Goal: Task Accomplishment & Management: Manage account settings

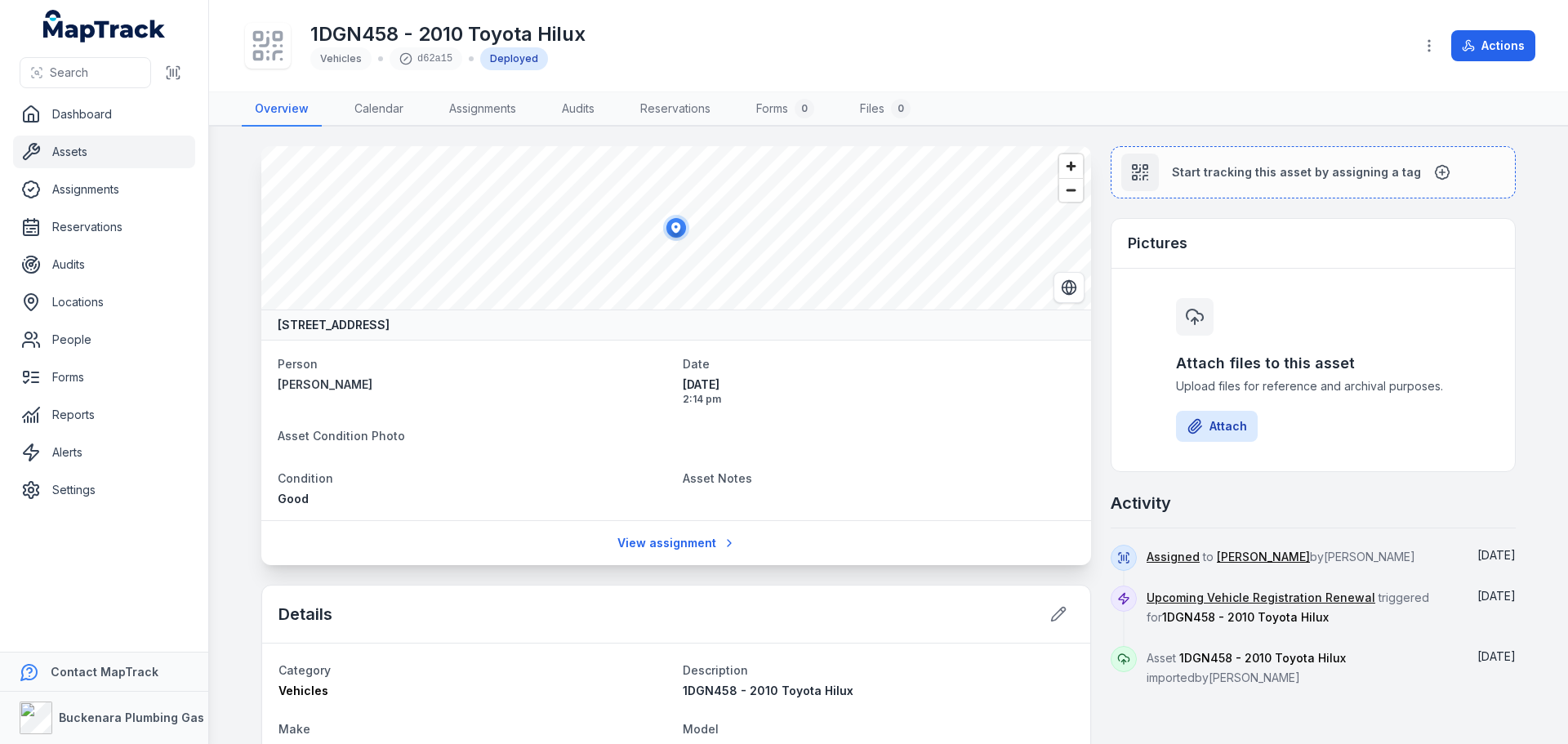
scroll to position [327, 0]
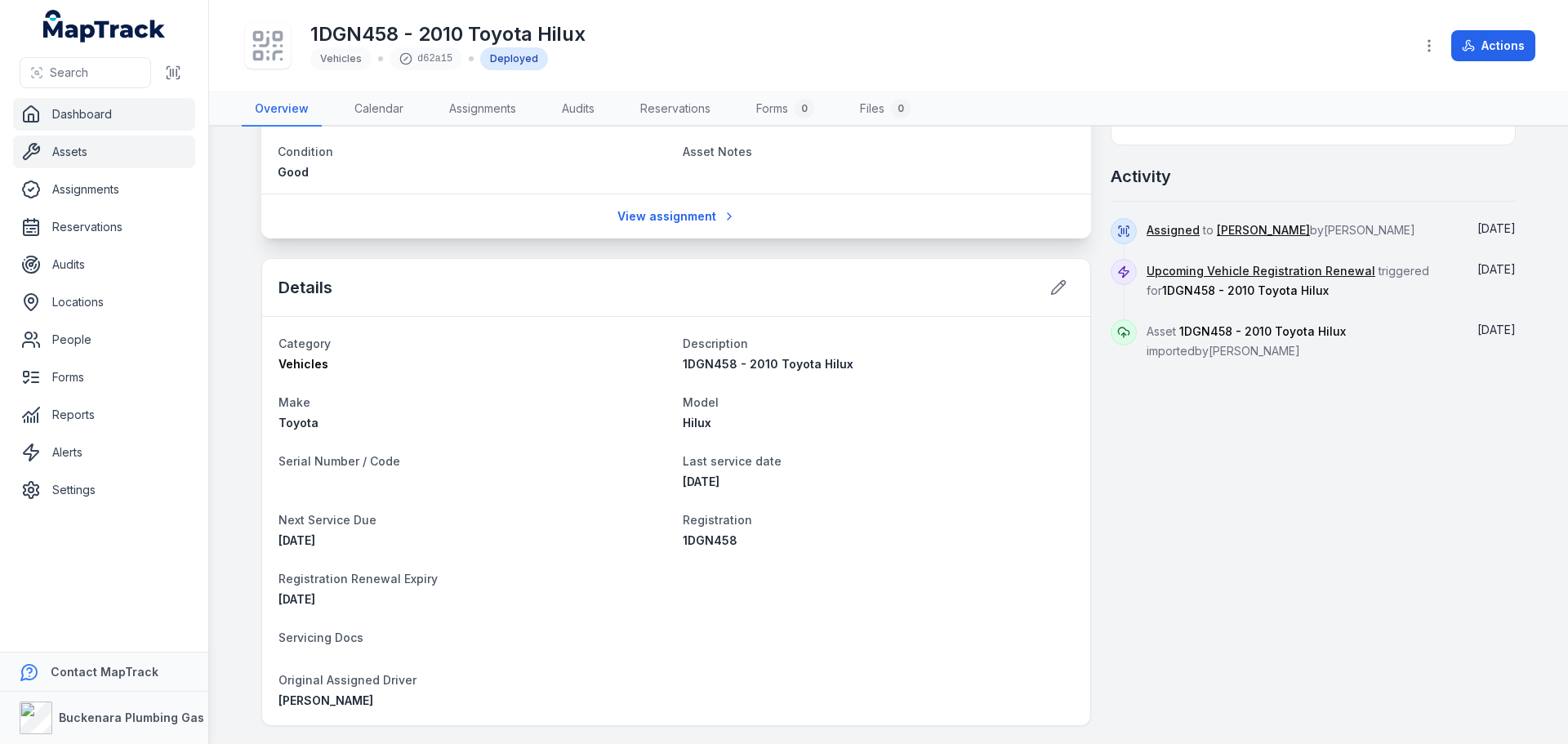
click at [103, 109] on link "Dashboard" at bounding box center [104, 114] width 182 height 32
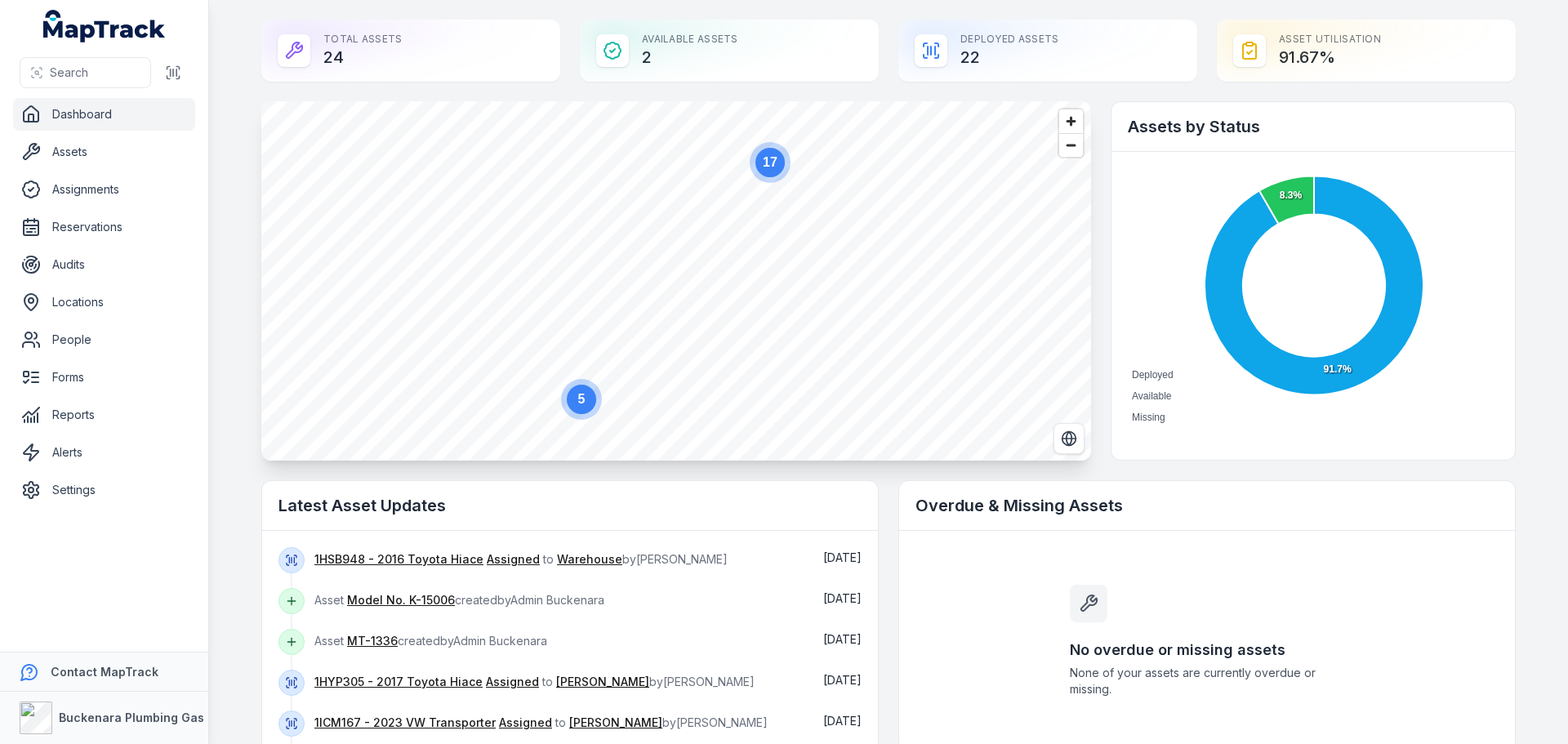
click at [569, 404] on circle at bounding box center [581, 399] width 29 height 29
click at [121, 334] on link "People" at bounding box center [104, 340] width 182 height 32
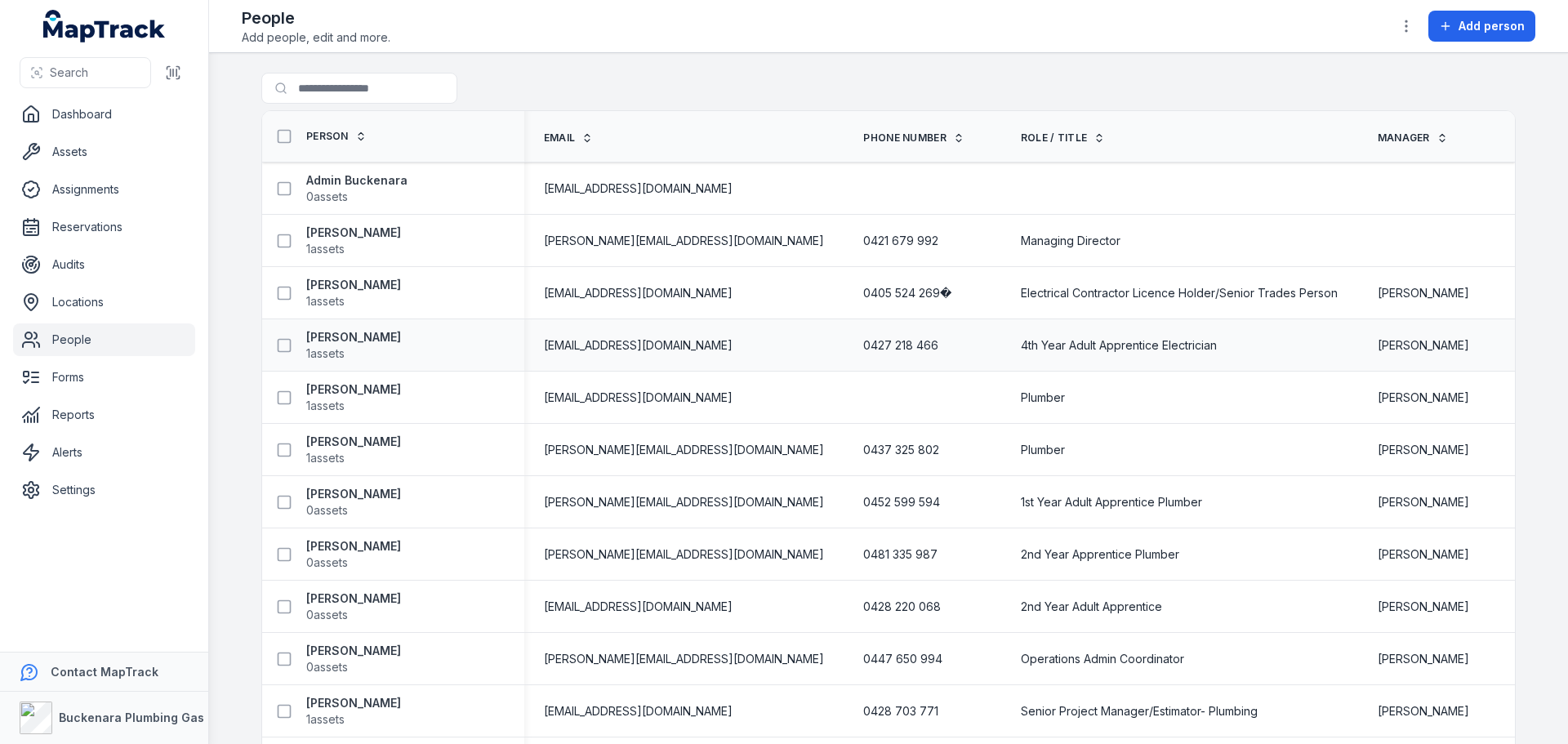
click at [1001, 348] on div "4th Year Adult Apprentice Electrician" at bounding box center [1180, 345] width 357 height 29
click at [1395, 24] on button "button" at bounding box center [1406, 26] width 31 height 31
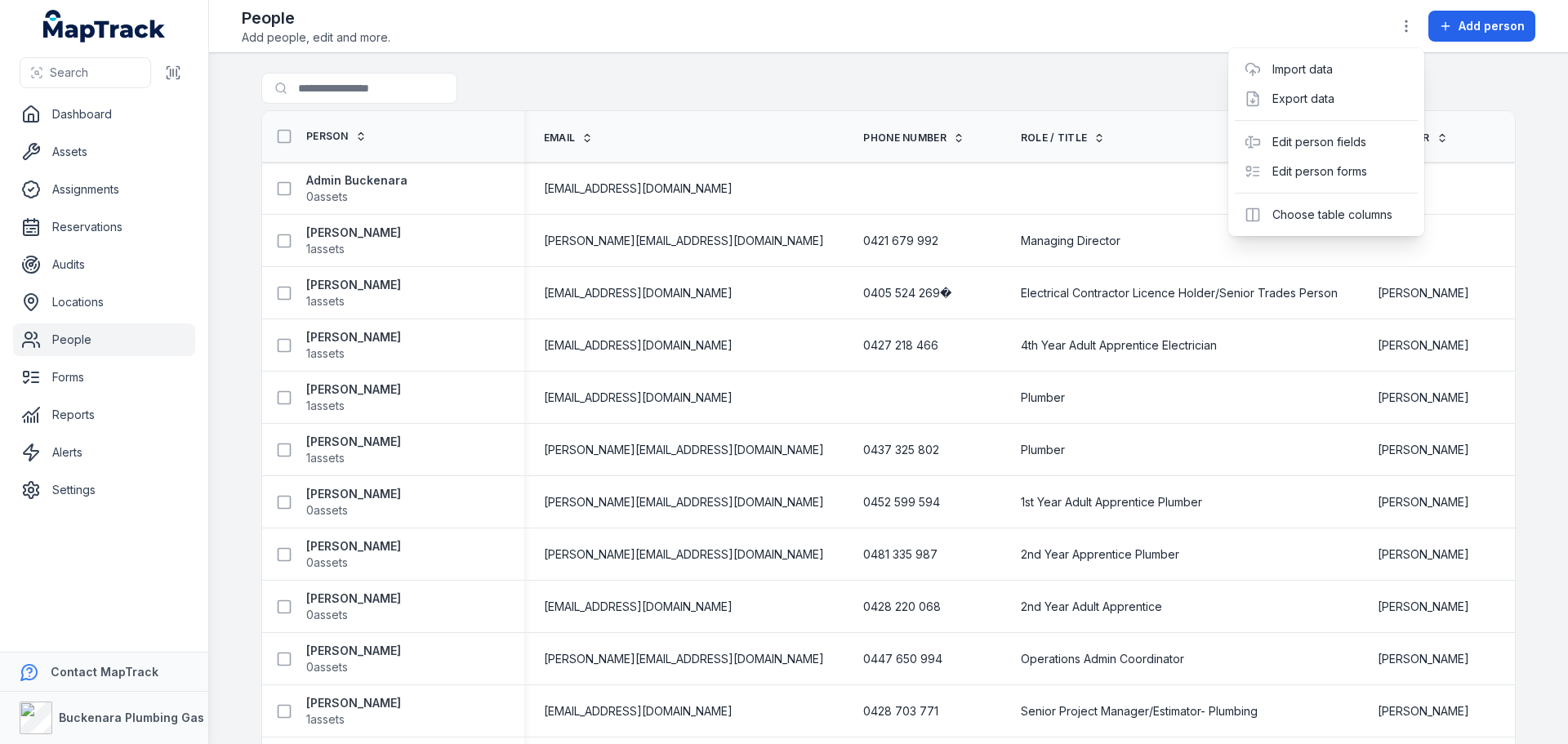
click at [1064, 81] on div "Toggle Navigation People Add people, edit and more. Add person Search for peopl…" at bounding box center [888, 372] width 1359 height 744
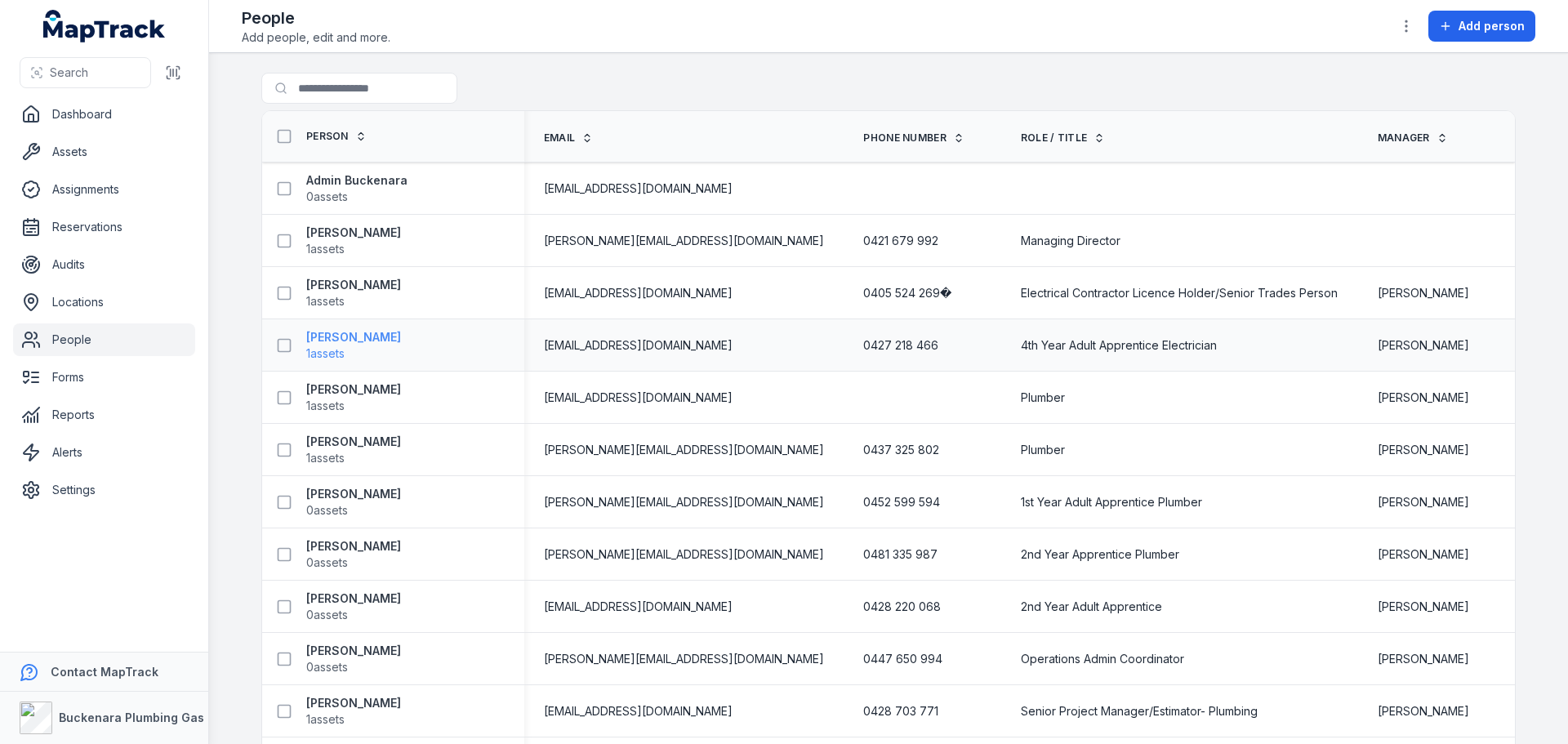
click at [370, 339] on strong "Cameron Hadlow" at bounding box center [354, 338] width 95 height 17
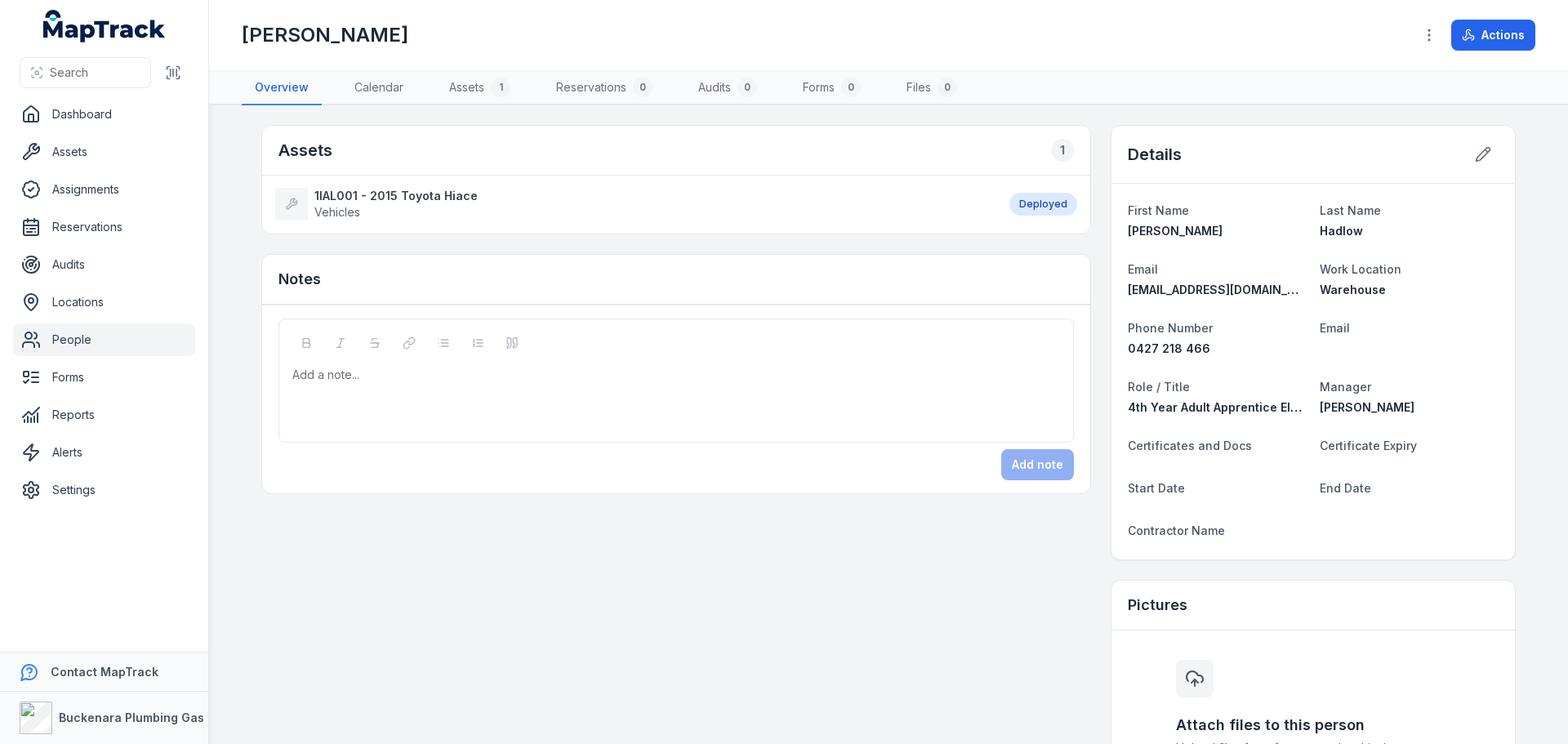
click at [1520, 1] on header "Toggle Navigation Cameron Hadlow Actions" at bounding box center [888, 36] width 1359 height 71
click at [1517, 33] on button "Actions" at bounding box center [1493, 35] width 84 height 31
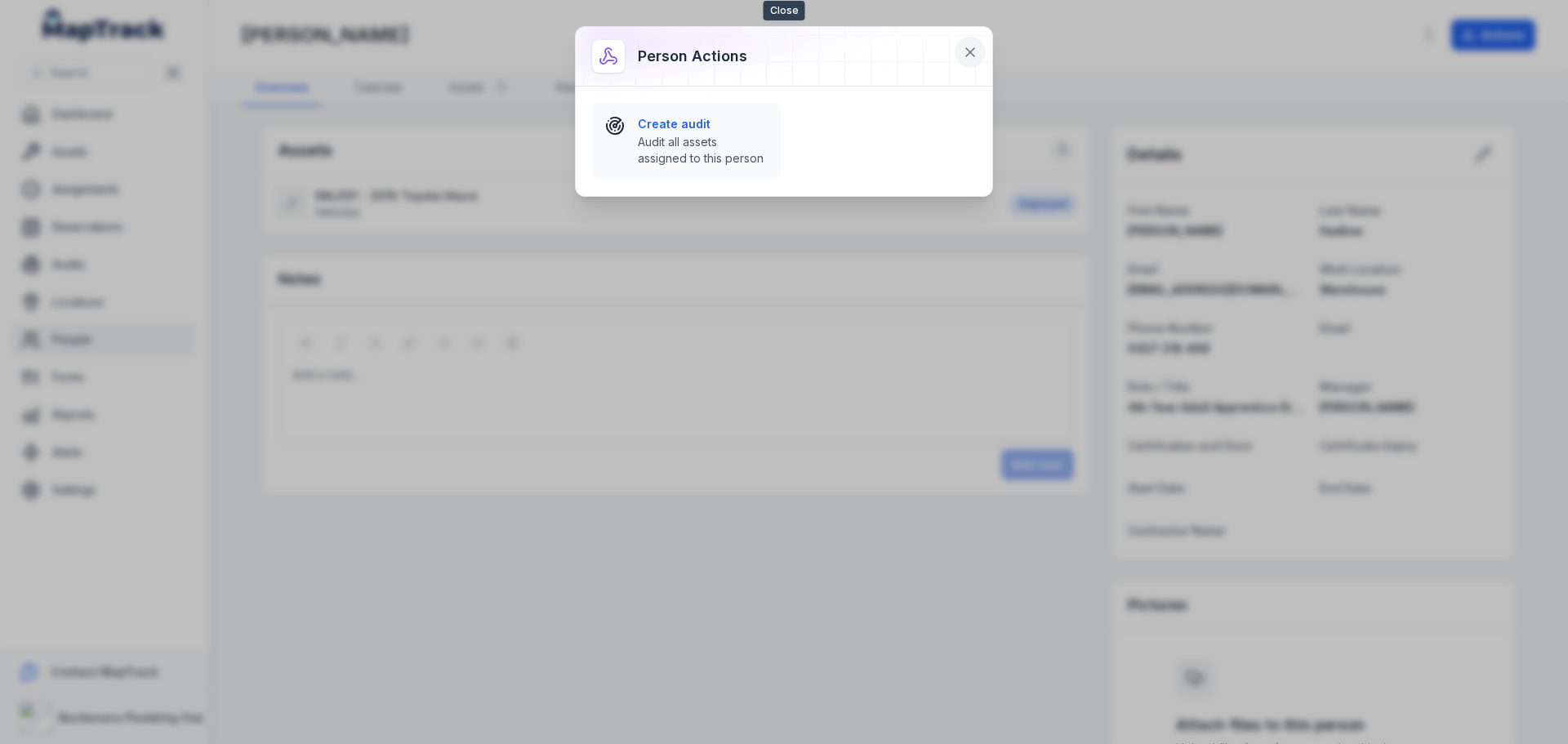
click at [975, 49] on icon at bounding box center [970, 52] width 8 height 8
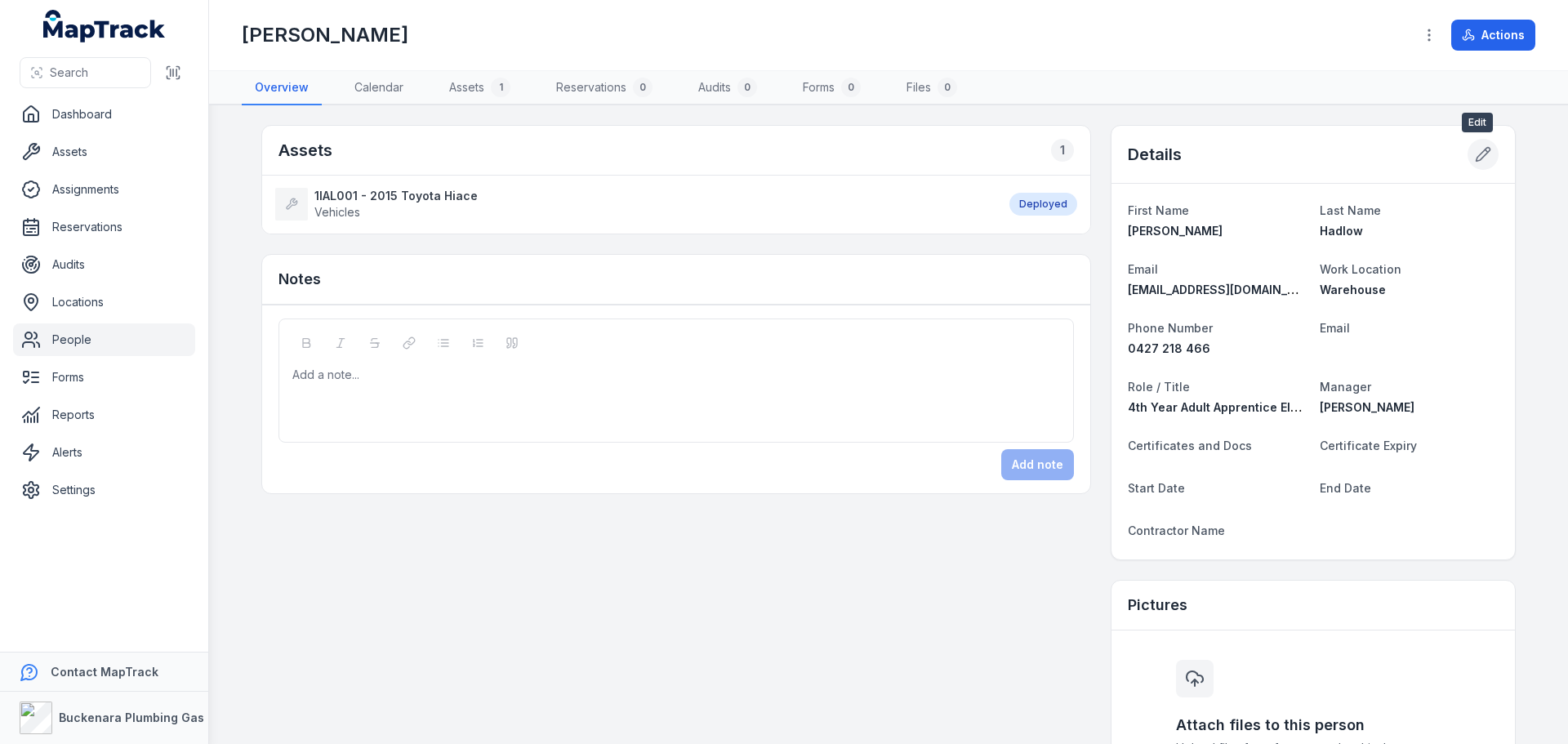
click at [1477, 157] on icon at bounding box center [1483, 154] width 14 height 14
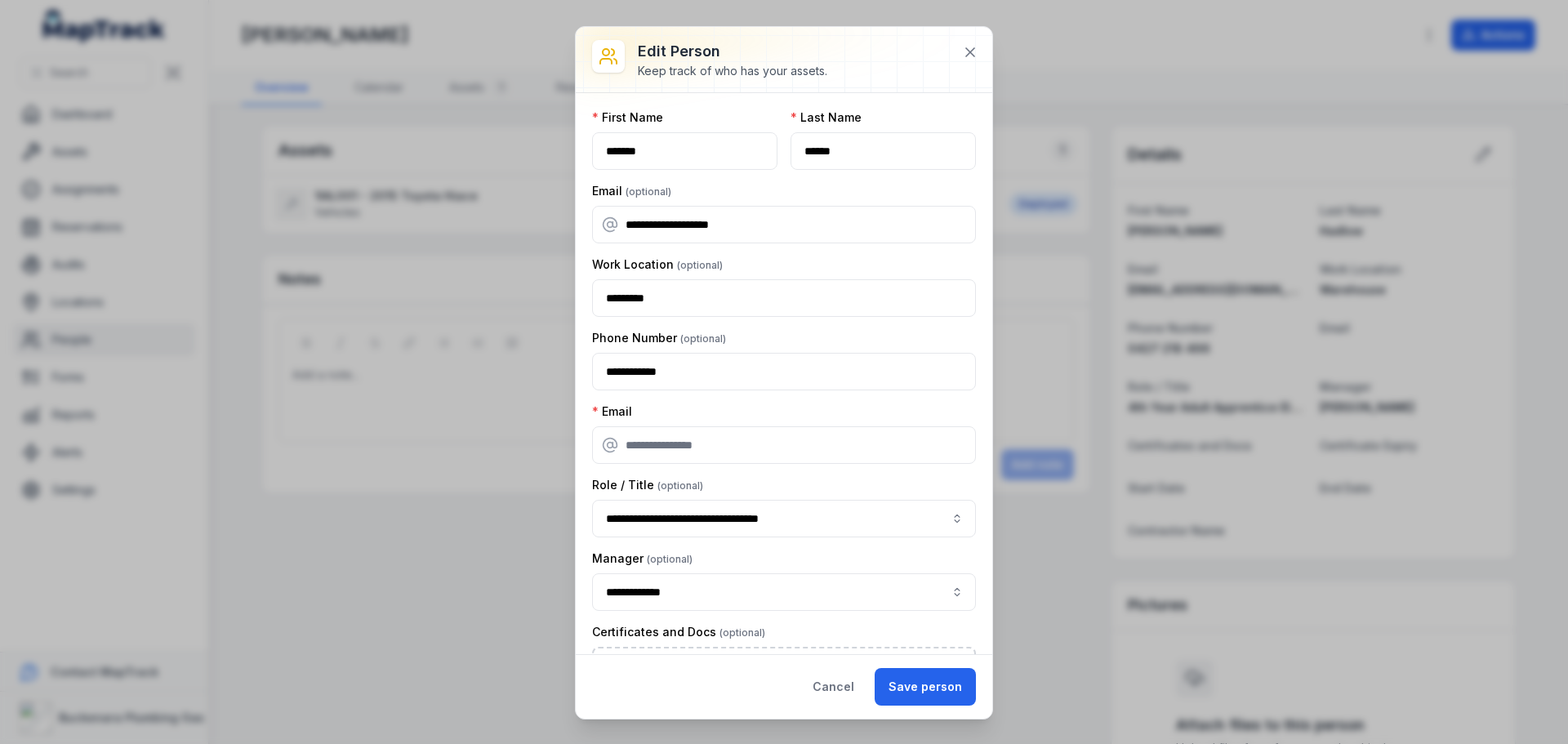
scroll to position [423, 0]
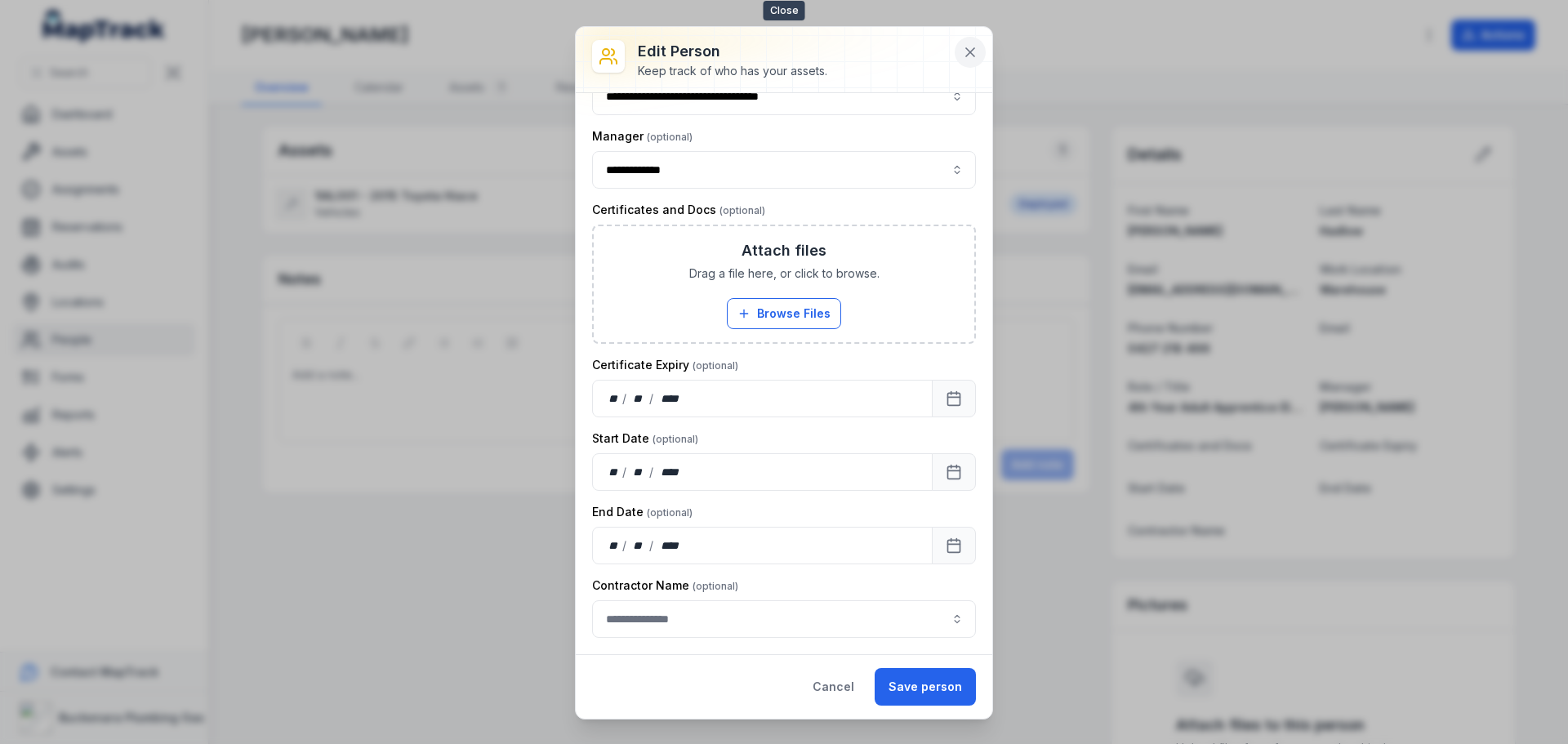
click at [976, 46] on icon at bounding box center [970, 52] width 17 height 17
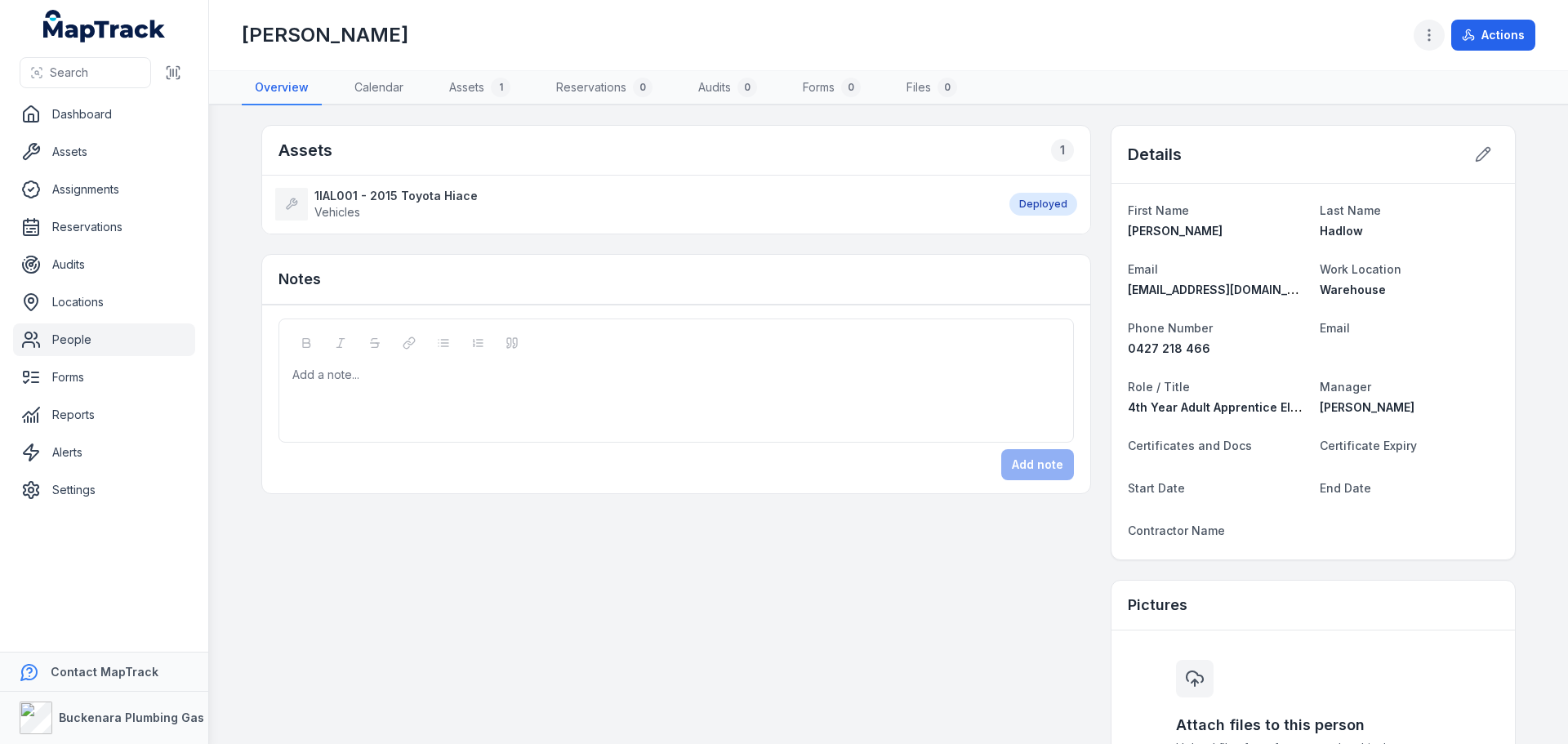
click at [1432, 39] on icon "button" at bounding box center [1429, 35] width 17 height 17
click at [1501, 339] on div "Toggle Navigation Cameron Hadlow Actions Overview Calendar Assets 1 Reservation…" at bounding box center [888, 372] width 1359 height 744
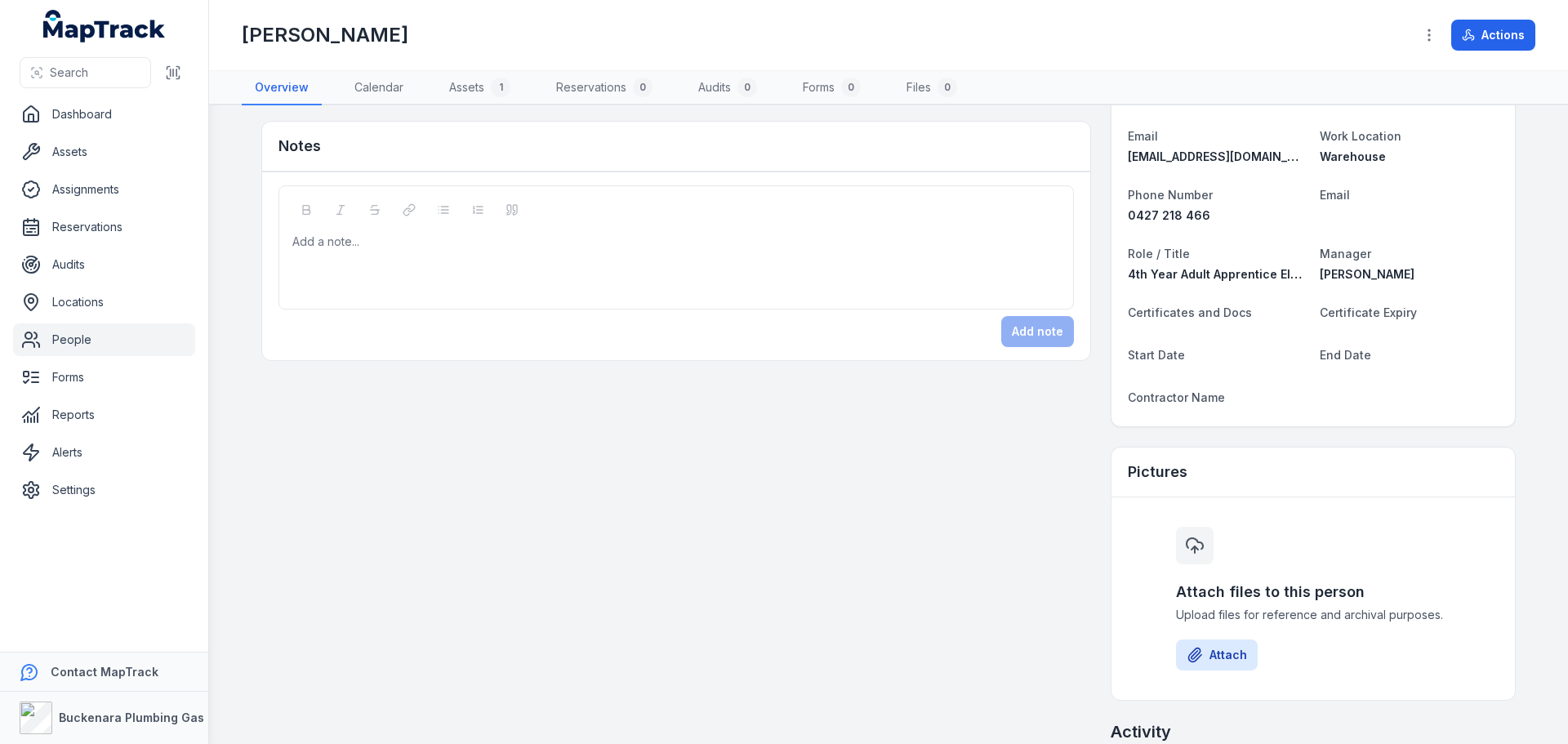
scroll to position [0, 0]
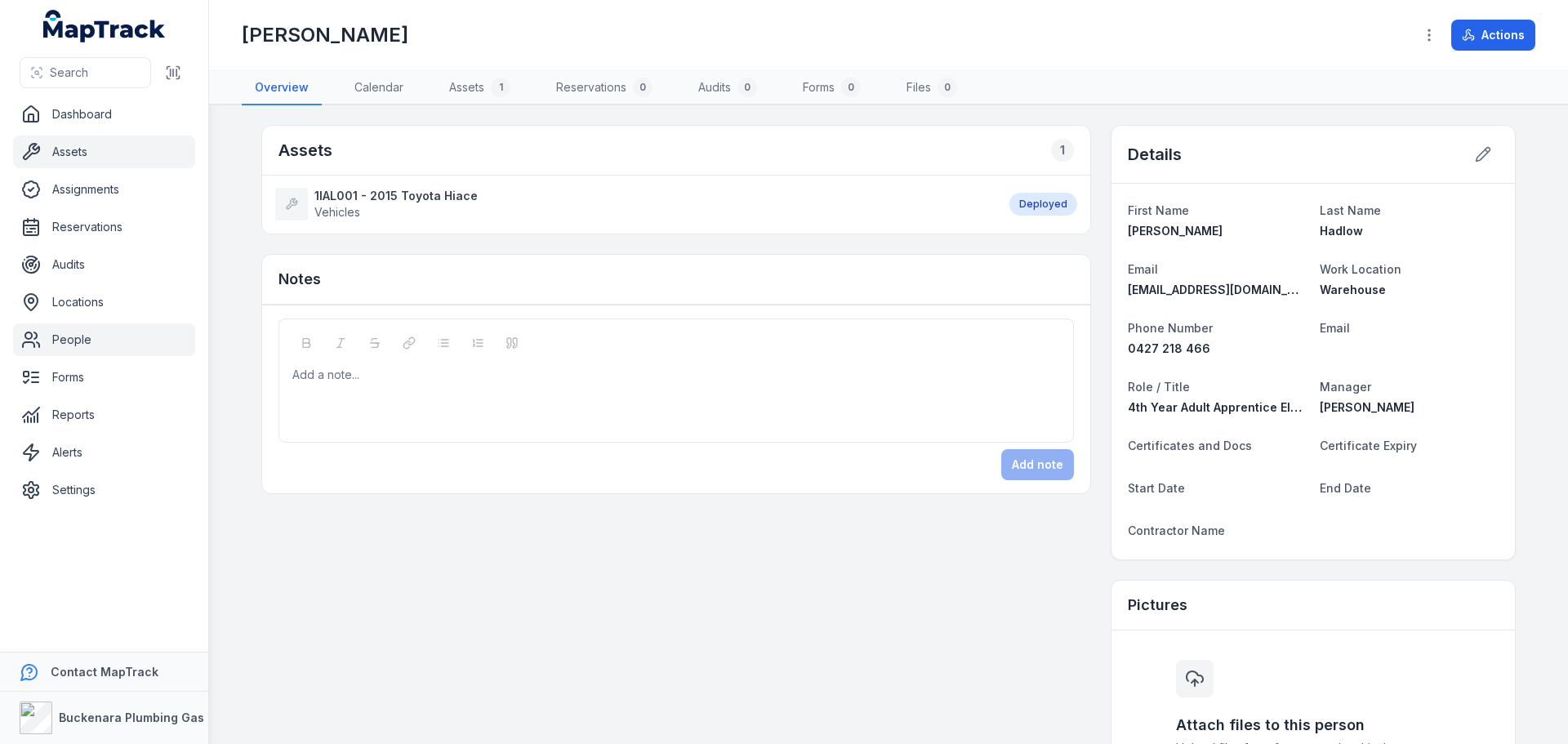
click at [80, 157] on link "Assets" at bounding box center [104, 151] width 182 height 32
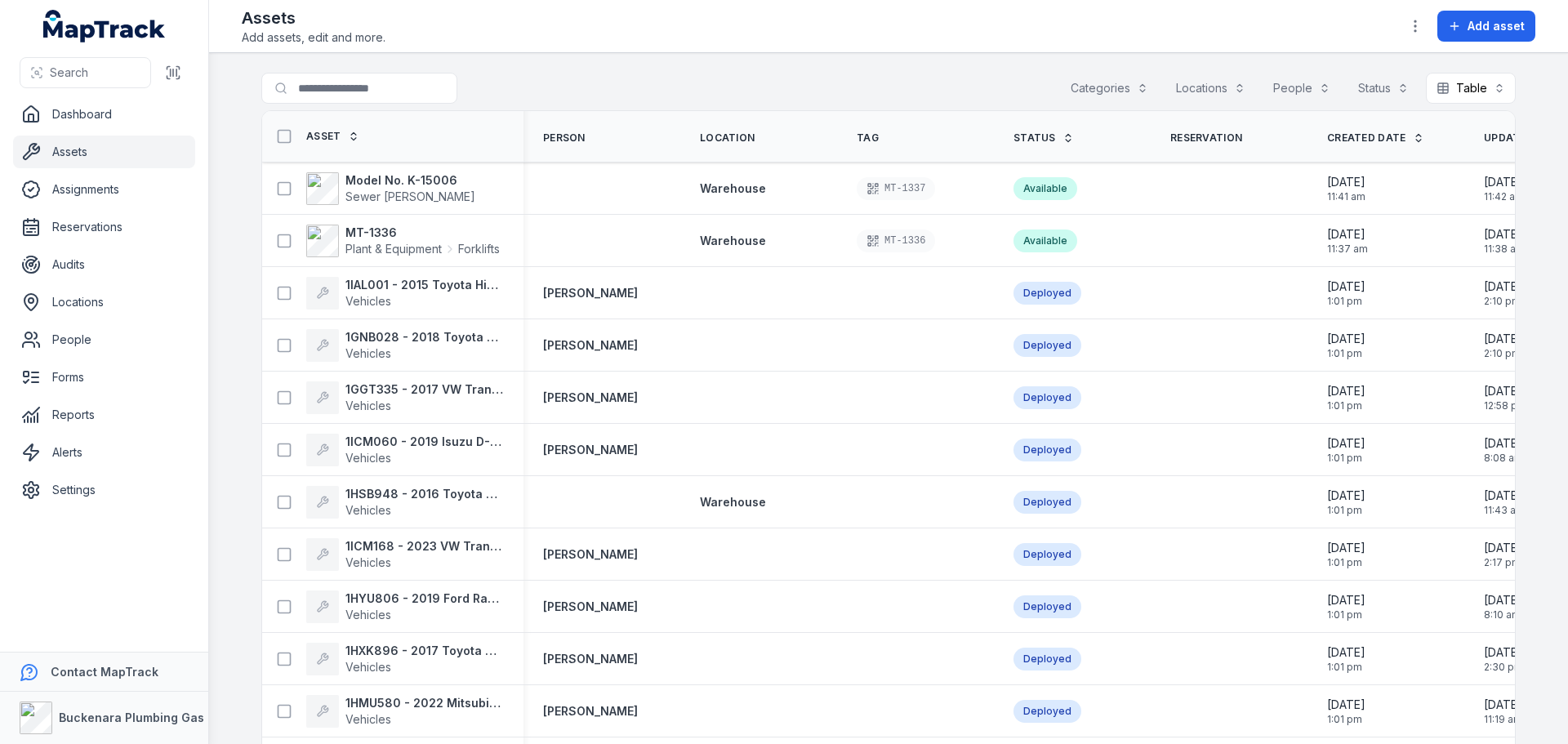
click at [98, 159] on link "Assets" at bounding box center [104, 151] width 182 height 32
click at [441, 284] on strong "1IAL001 - 2015 Toyota Hiace" at bounding box center [424, 286] width 159 height 17
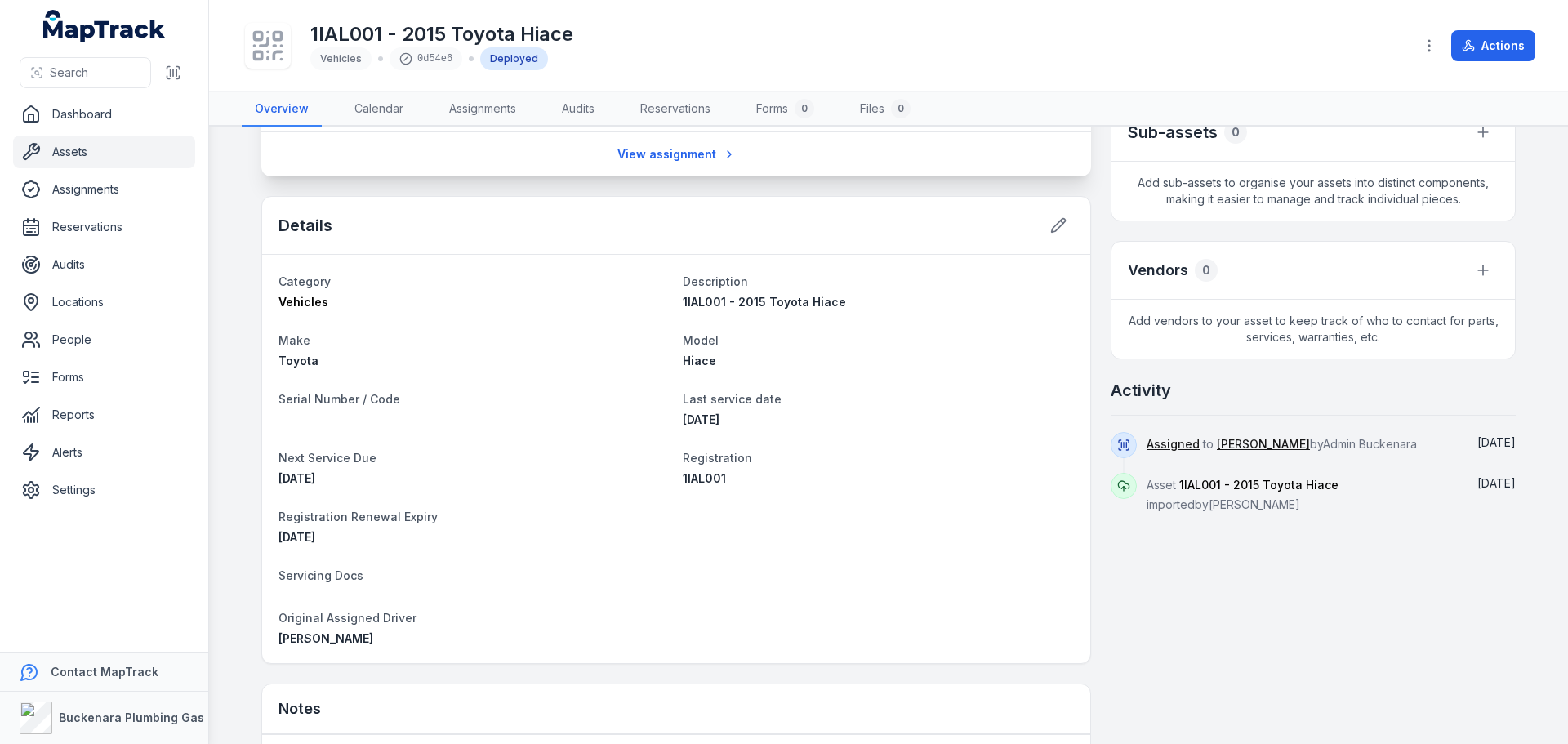
scroll to position [409, 0]
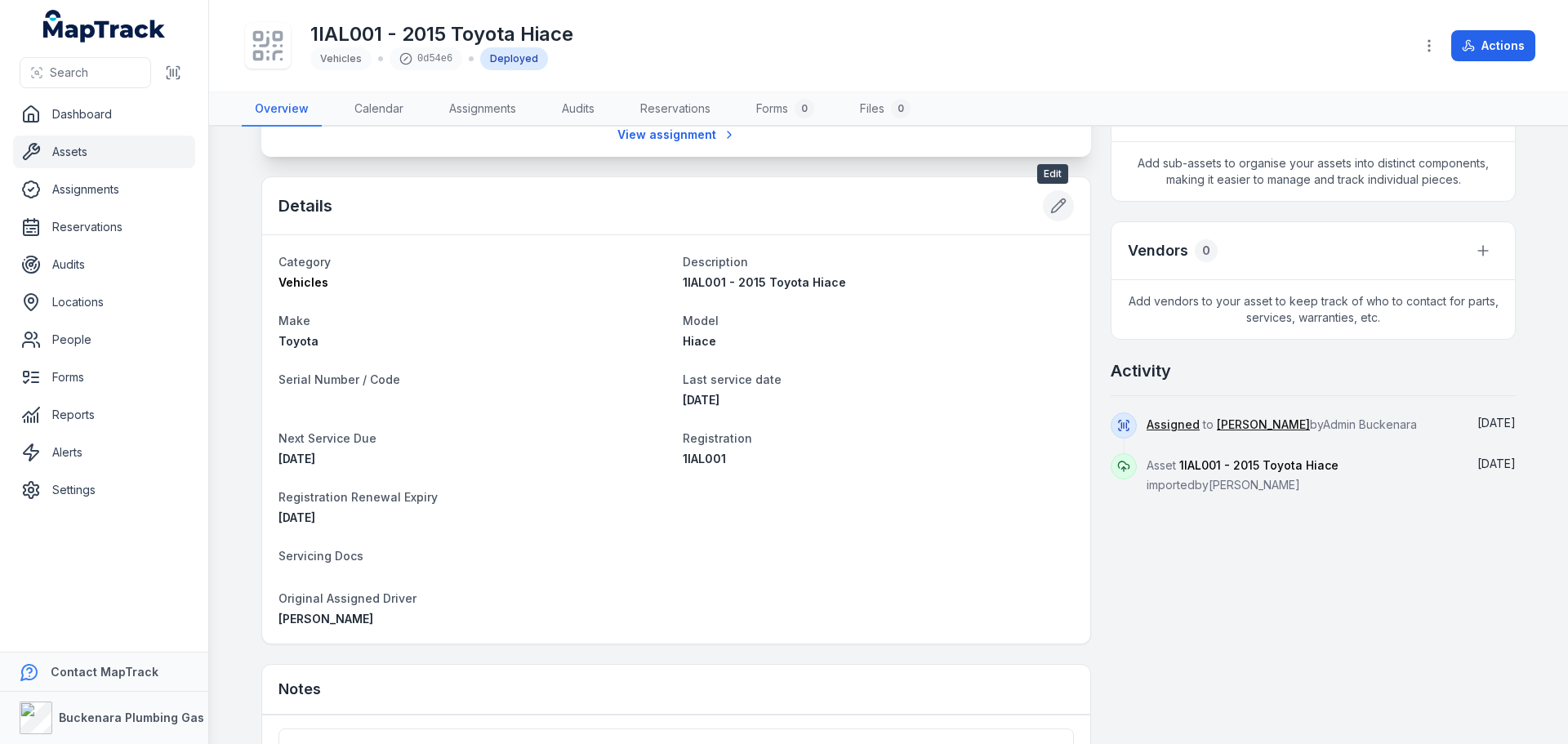
click at [1053, 204] on icon at bounding box center [1058, 206] width 17 height 17
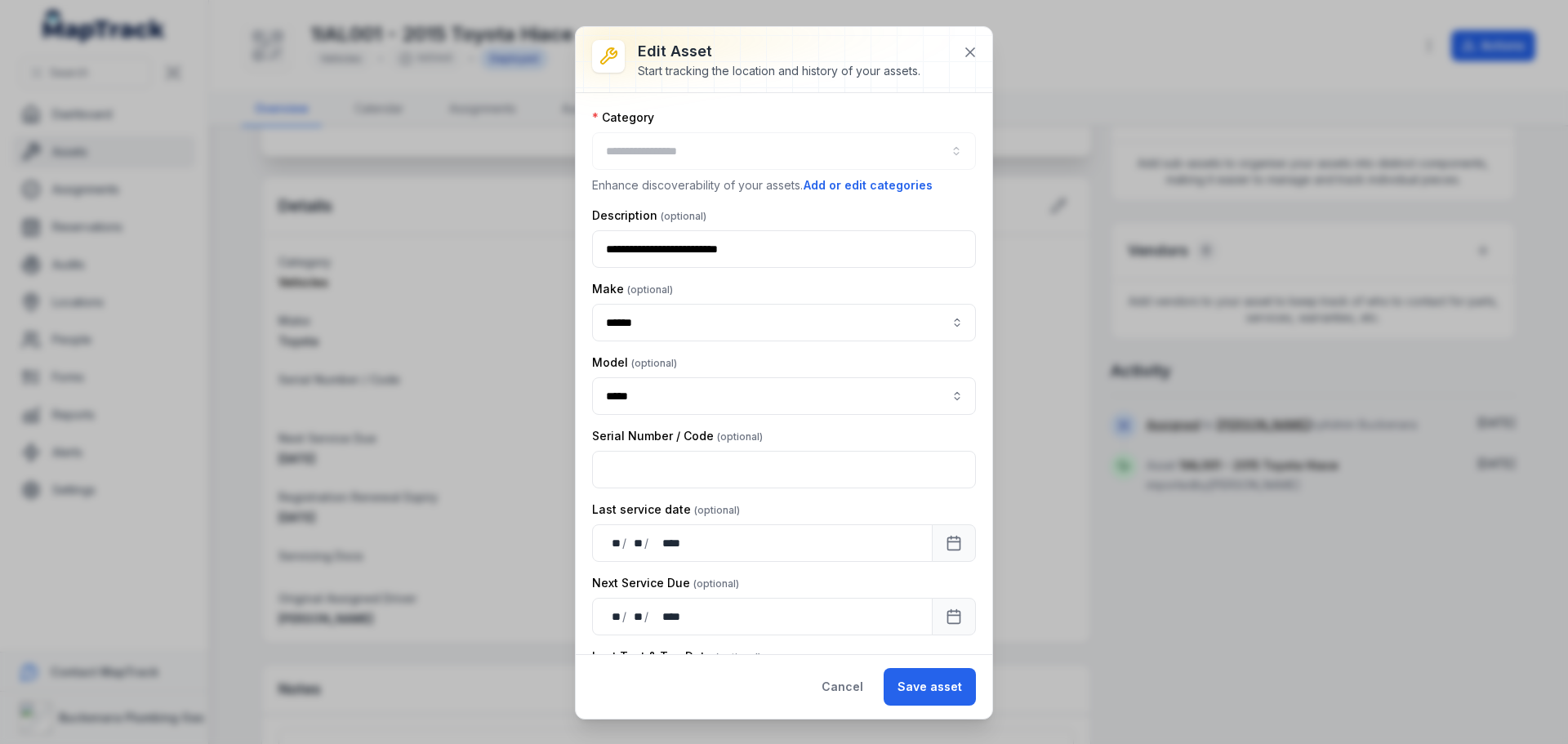
type input "********"
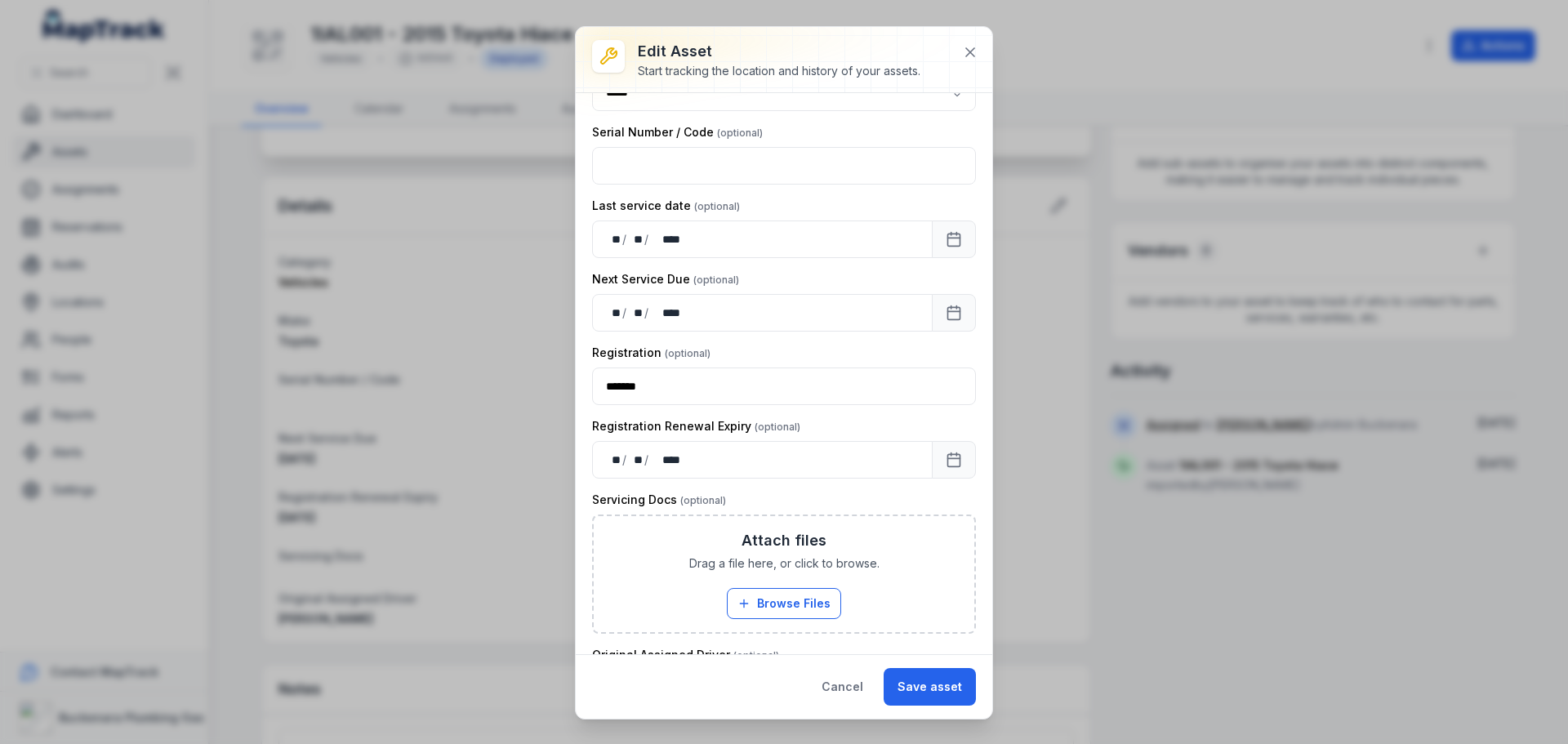
scroll to position [374, 0]
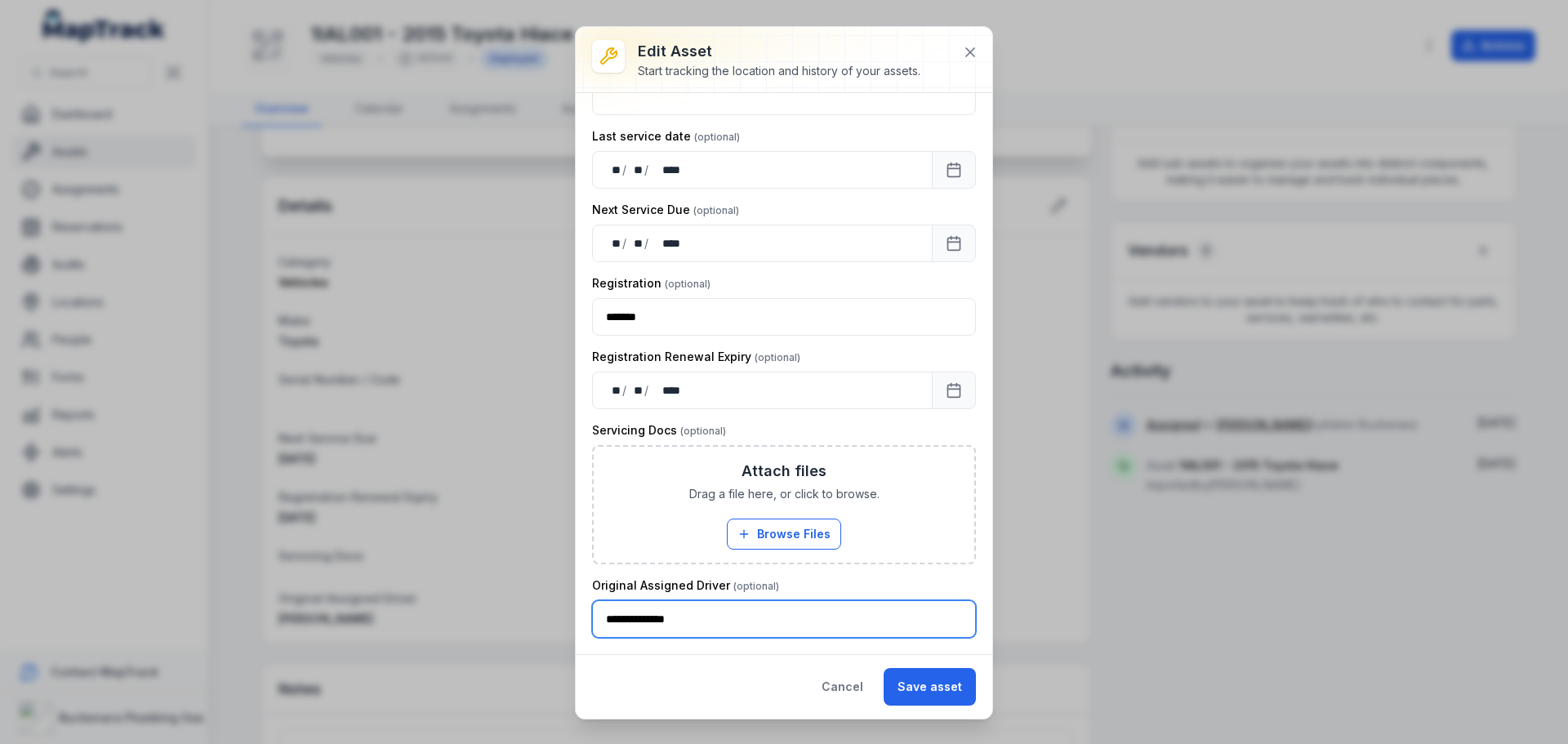
drag, startPoint x: 755, startPoint y: 615, endPoint x: 417, endPoint y: 590, distance: 338.9
click at [417, 590] on div "**********" at bounding box center [784, 372] width 1568 height 744
type input "**********"
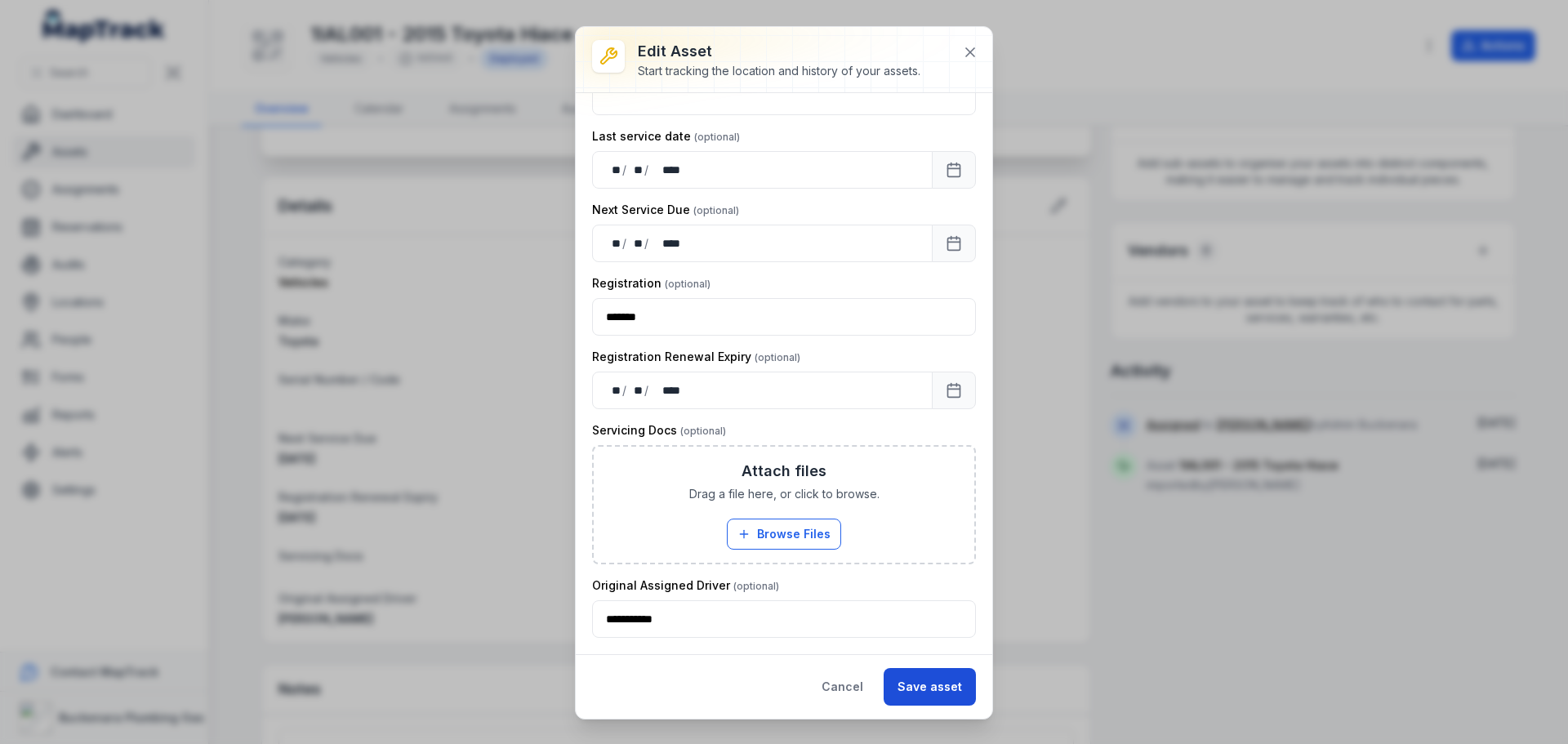
click at [931, 679] on button "Save asset" at bounding box center [930, 687] width 92 height 37
